Goal: Information Seeking & Learning: Learn about a topic

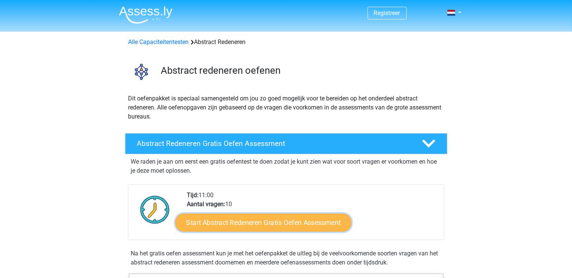
click at [250, 227] on link "Start Abstract Redeneren Gratis Oefen Assessment" at bounding box center [263, 223] width 176 height 18
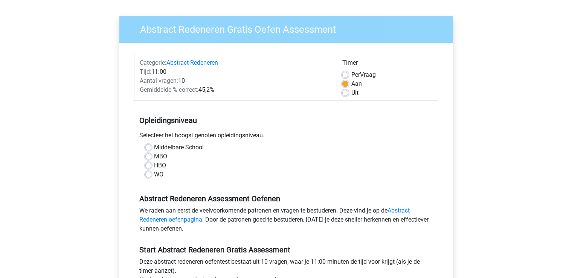
scroll to position [60, 0]
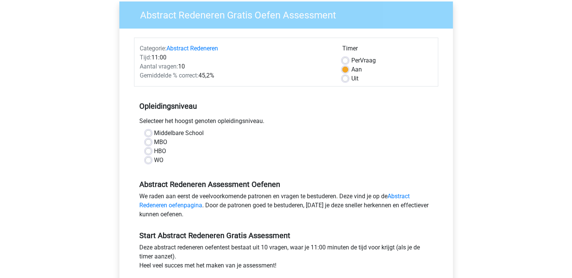
click at [154, 132] on label "Middelbare School" at bounding box center [179, 133] width 50 height 9
click at [148, 132] on input "Middelbare School" at bounding box center [148, 133] width 6 height 8
radio input "true"
click at [403, 200] on link "Abstract Redeneren oefenpagina" at bounding box center [275, 201] width 270 height 16
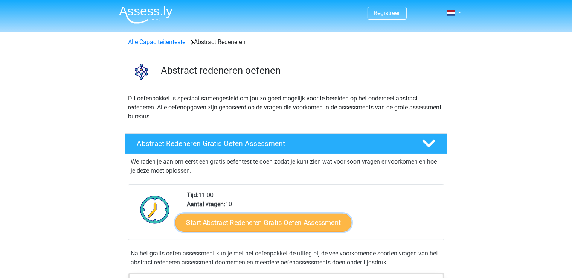
click at [313, 229] on link "Start Abstract Redeneren Gratis Oefen Assessment" at bounding box center [263, 223] width 176 height 18
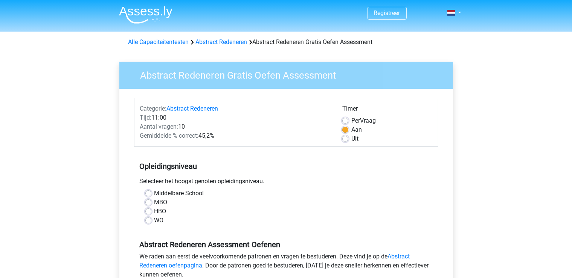
click at [154, 194] on label "Middelbare School" at bounding box center [179, 193] width 50 height 9
click at [149, 194] on input "Middelbare School" at bounding box center [148, 193] width 6 height 8
radio input "true"
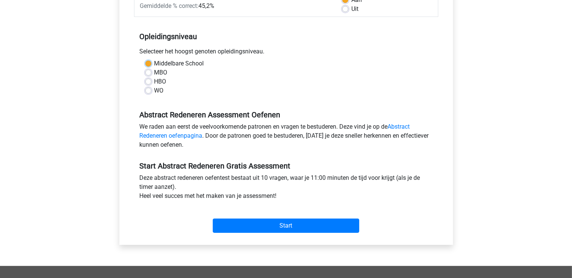
scroll to position [136, 0]
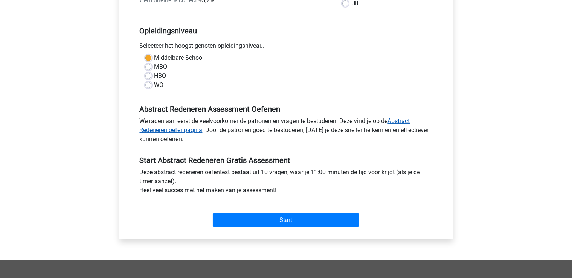
click at [401, 118] on link "Abstract Redeneren oefenpagina" at bounding box center [275, 126] width 270 height 16
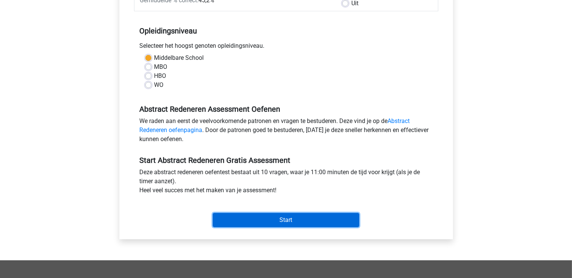
click at [284, 219] on input "Start" at bounding box center [286, 220] width 147 height 14
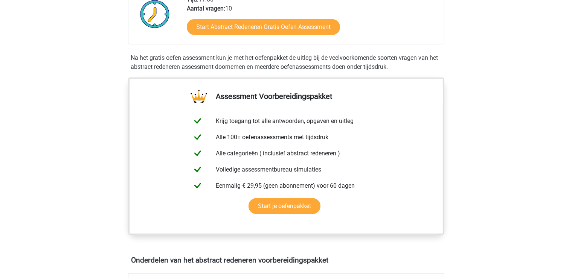
scroll to position [211, 0]
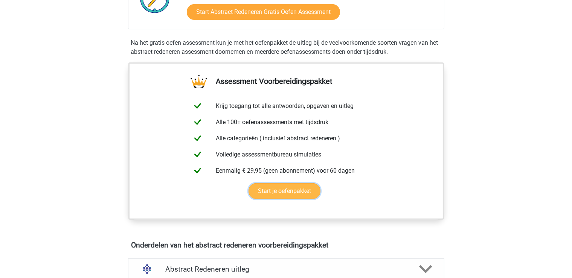
click at [306, 192] on link "Start je oefenpakket" at bounding box center [285, 191] width 72 height 16
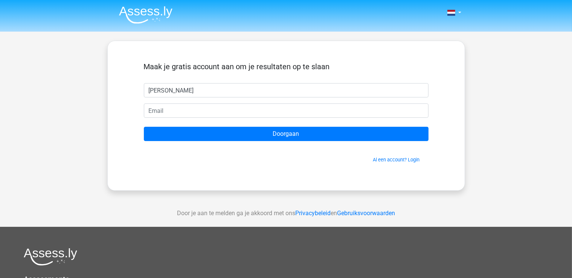
type input "[PERSON_NAME]"
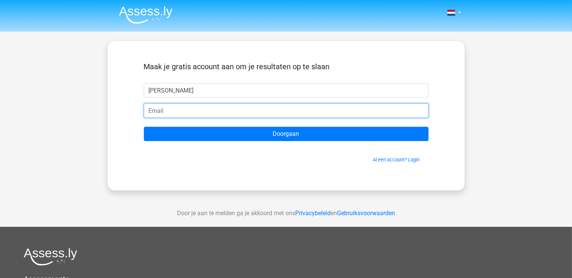
click at [207, 113] on input "email" at bounding box center [286, 111] width 285 height 14
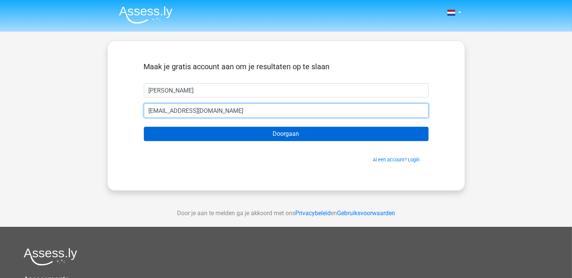
type input "sandradebacker@live.be"
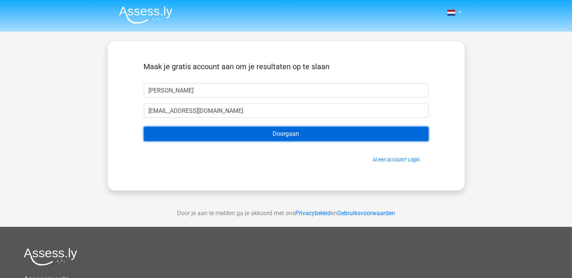
click at [235, 134] on input "Doorgaan" at bounding box center [286, 134] width 285 height 14
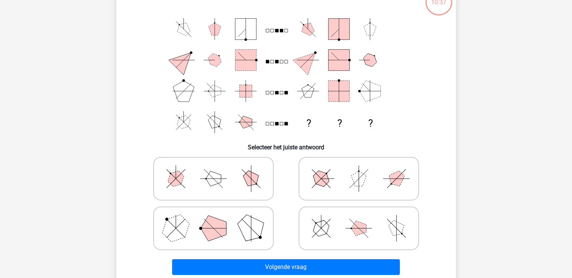
scroll to position [60, 0]
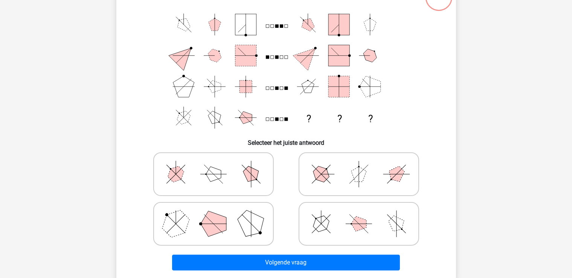
click at [333, 220] on icon at bounding box center [359, 224] width 113 height 38
click at [359, 215] on input "radio" at bounding box center [361, 212] width 5 height 5
radio input "true"
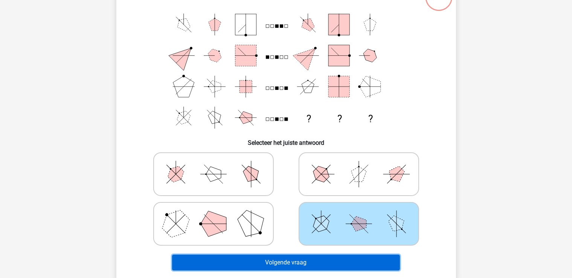
click at [322, 259] on button "Volgende vraag" at bounding box center [286, 263] width 228 height 16
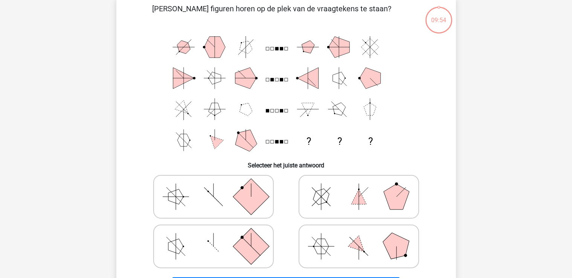
scroll to position [35, 0]
